Goal: Browse casually: Explore the website without a specific task or goal

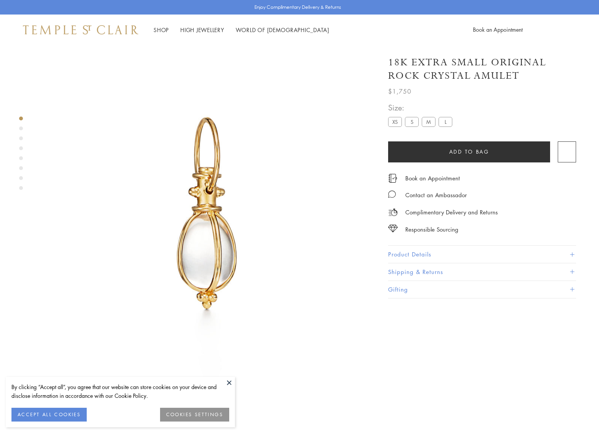
scroll to position [45, 0]
